Goal: Task Accomplishment & Management: Use online tool/utility

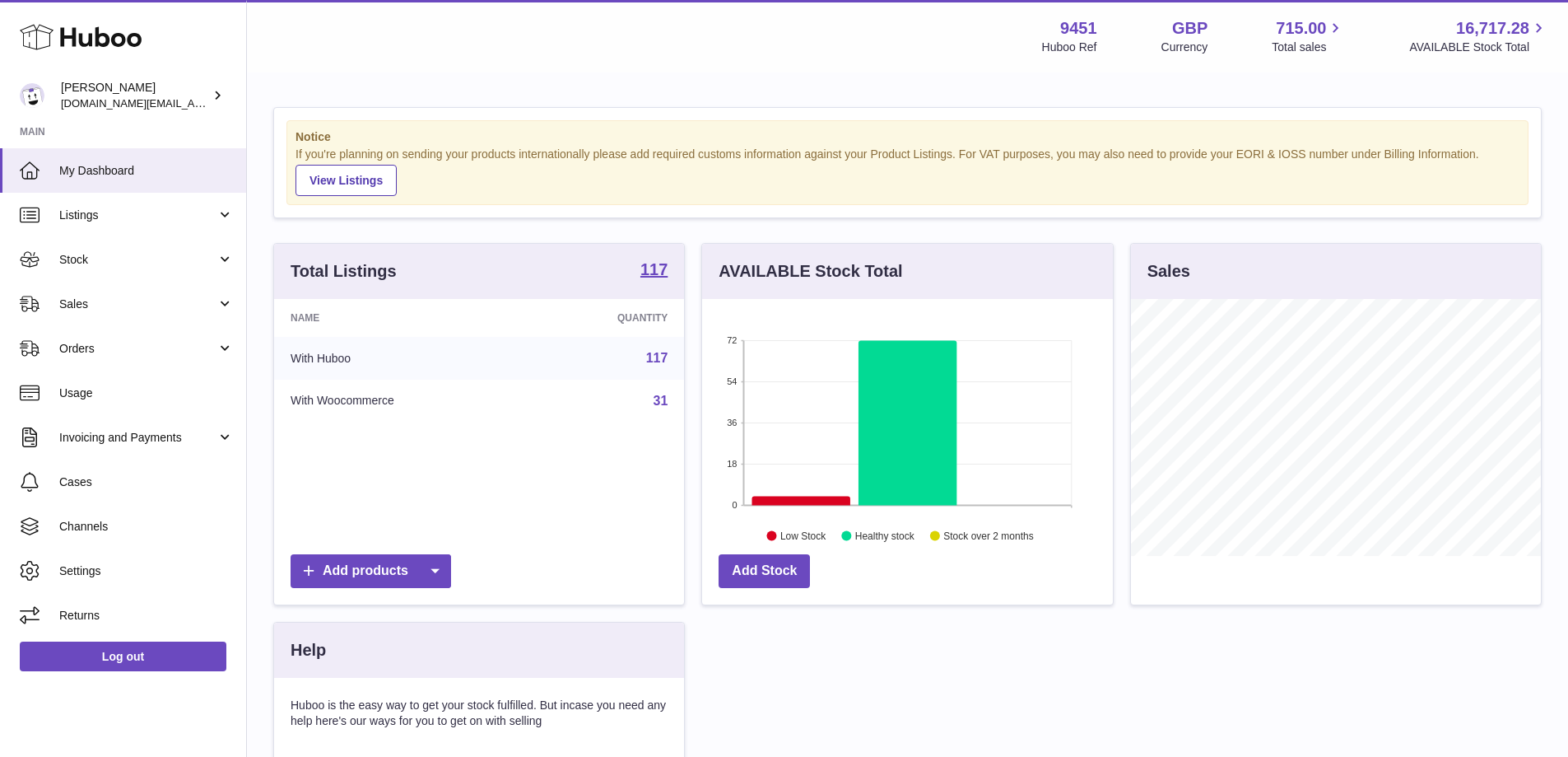
scroll to position [257, 411]
click at [134, 260] on span "Stock" at bounding box center [138, 260] width 157 height 16
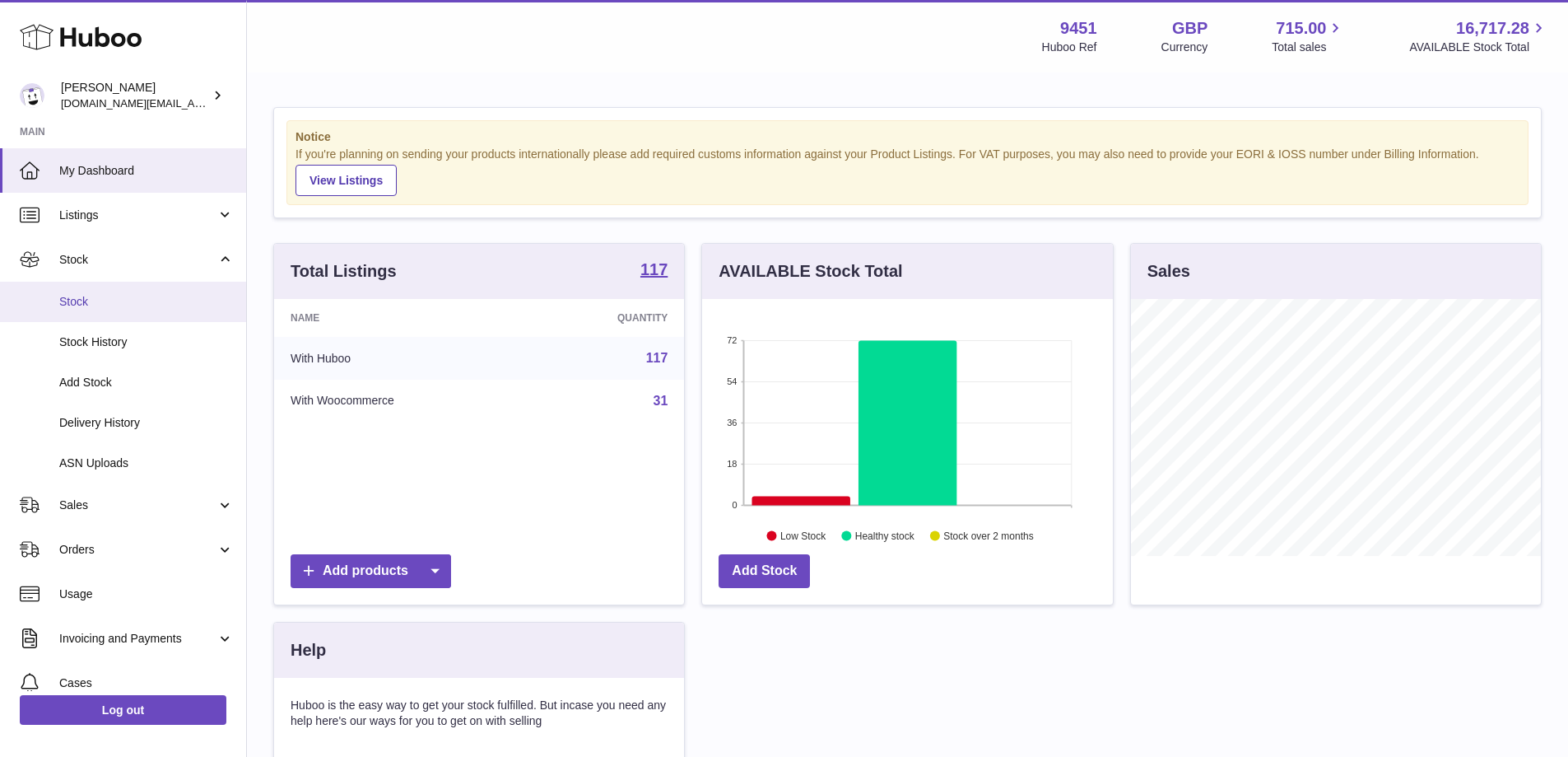
click at [119, 294] on span "Stock" at bounding box center [146, 302] width 175 height 16
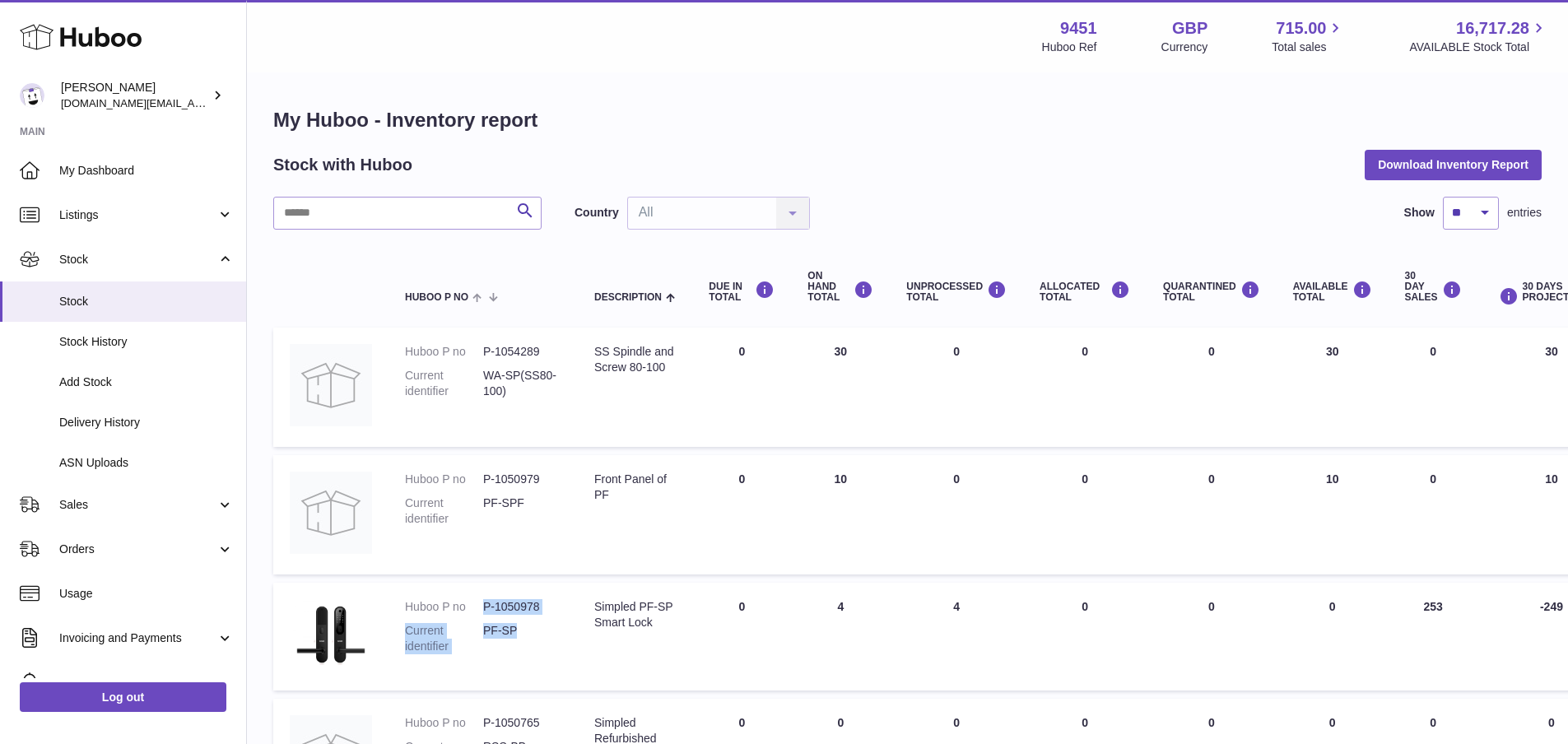
drag, startPoint x: 477, startPoint y: 599, endPoint x: 520, endPoint y: 634, distance: 55.4
click at [520, 634] on dl "Huboo P no P-1050978 Current identifier PF-SP" at bounding box center [483, 631] width 156 height 63
copy dl "P-1050978 Current identifier PF-SP"
